Goal: Register for event/course

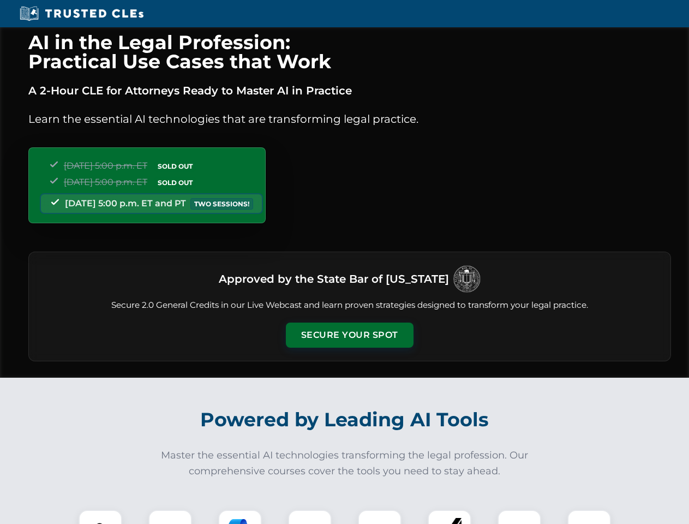
click at [349, 335] on button "Secure Your Spot" at bounding box center [350, 335] width 128 height 25
click at [100, 517] on img at bounding box center [101, 532] width 32 height 32
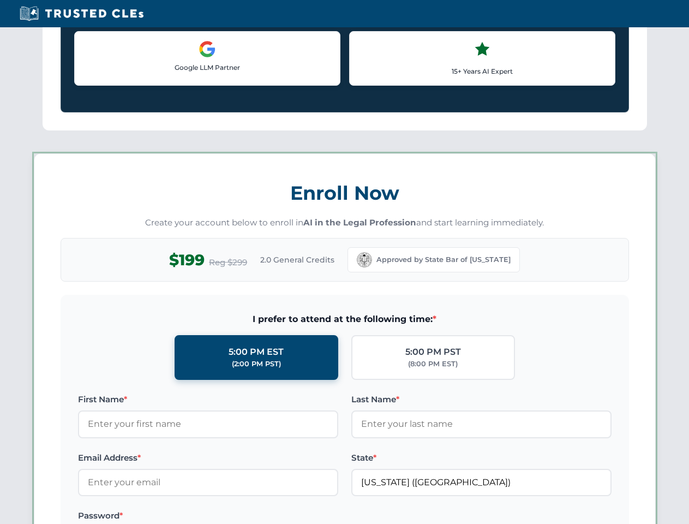
click at [240, 517] on label "Password *" at bounding box center [208, 515] width 260 height 13
